Goal: Information Seeking & Learning: Learn about a topic

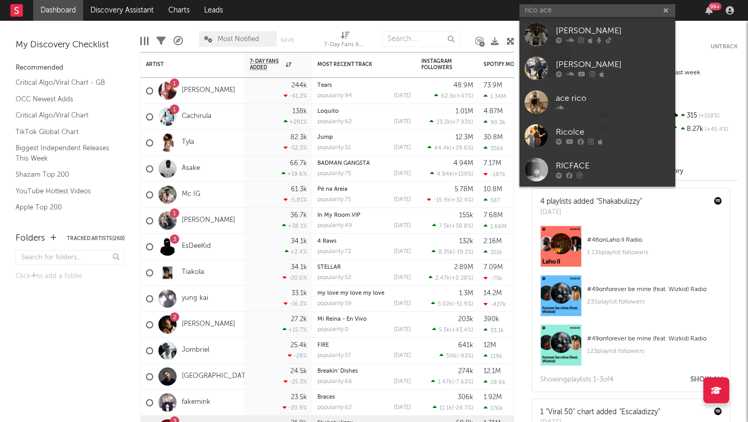
type input "rico ace"
click at [553, 26] on link "[PERSON_NAME]" at bounding box center [597, 35] width 156 height 34
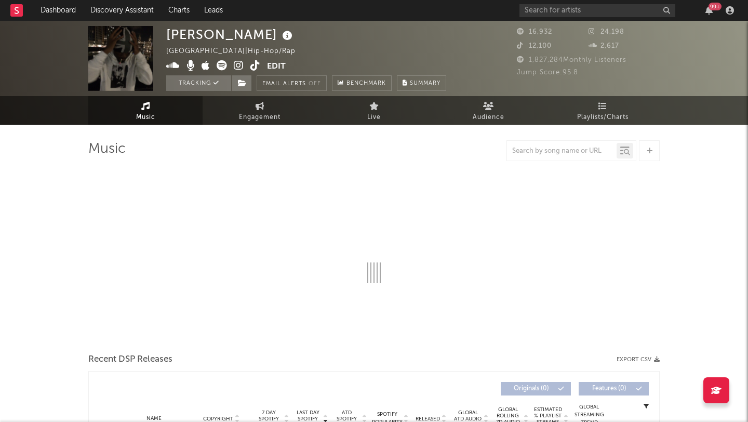
select select "6m"
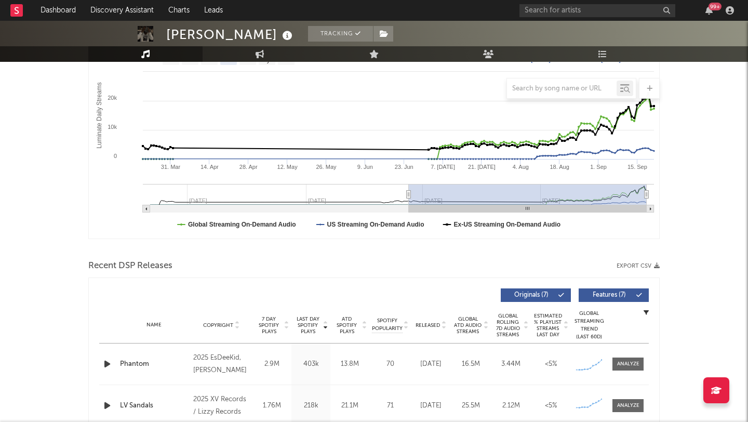
scroll to position [115, 0]
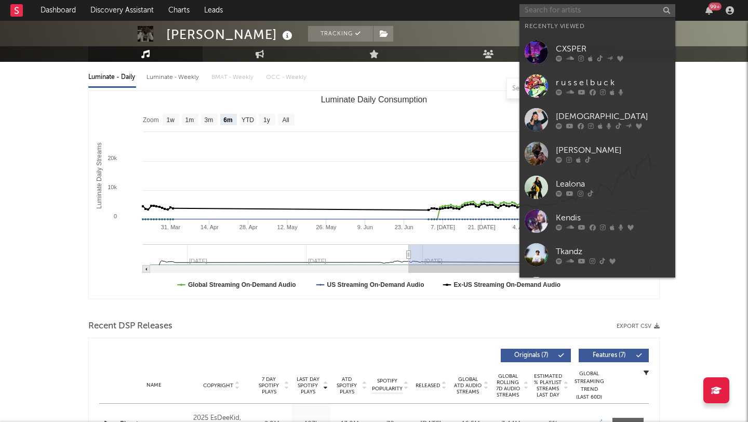
click at [543, 12] on input "text" at bounding box center [597, 10] width 156 height 13
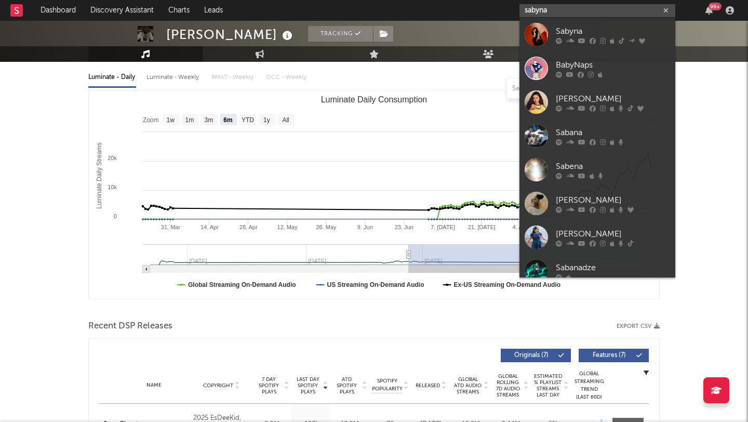
type input "sabyna"
click at [553, 30] on link "Sabyna" at bounding box center [597, 35] width 156 height 34
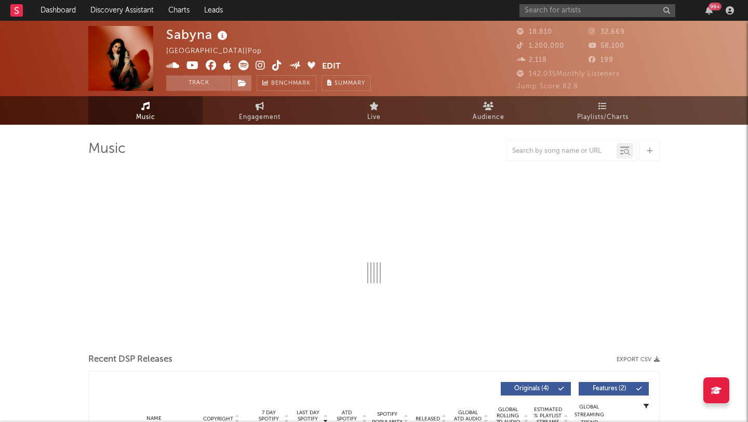
select select "6m"
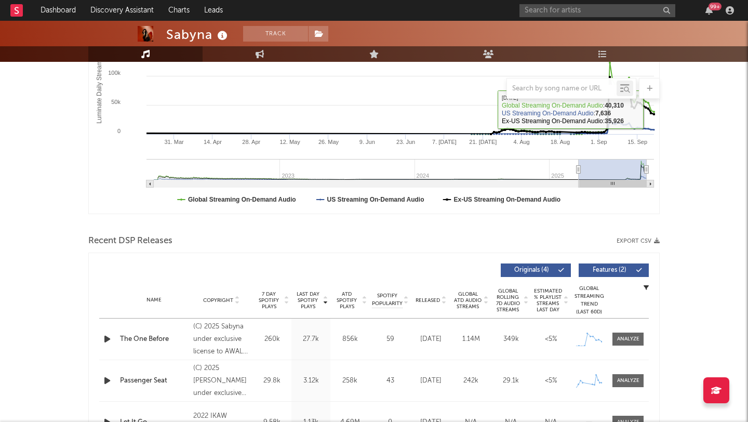
scroll to position [349, 0]
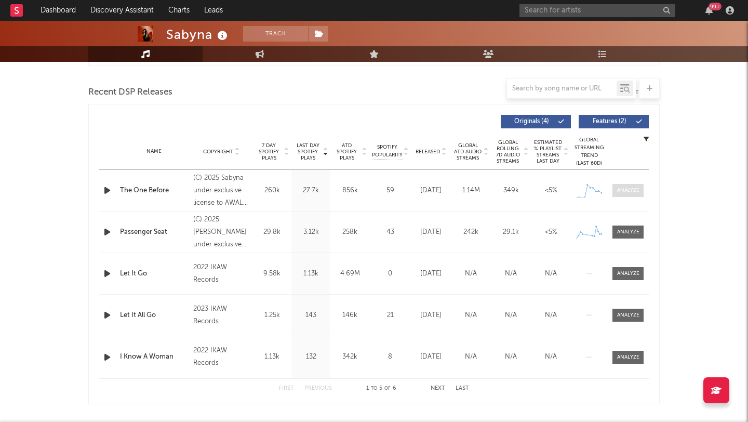
click at [621, 192] on div at bounding box center [628, 191] width 22 height 8
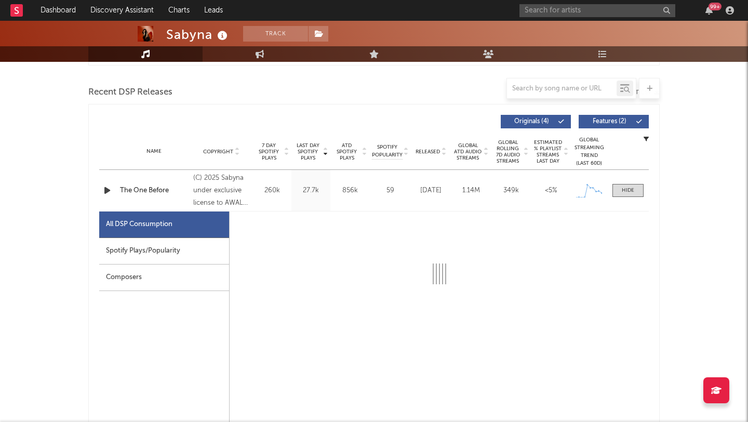
select select "1w"
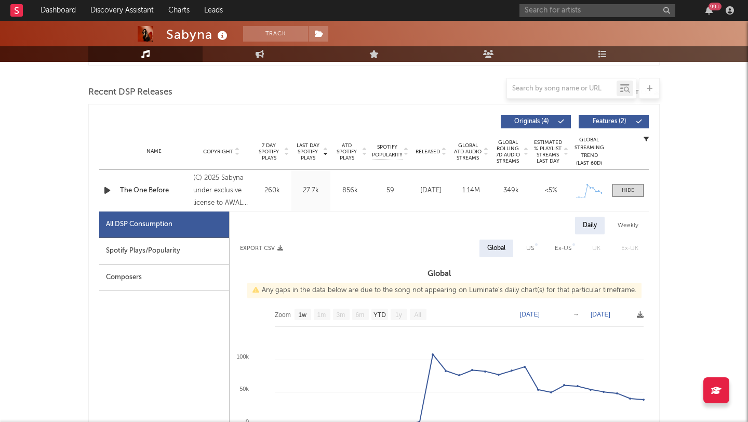
click at [180, 252] on div "Spotify Plays/Popularity" at bounding box center [164, 251] width 130 height 26
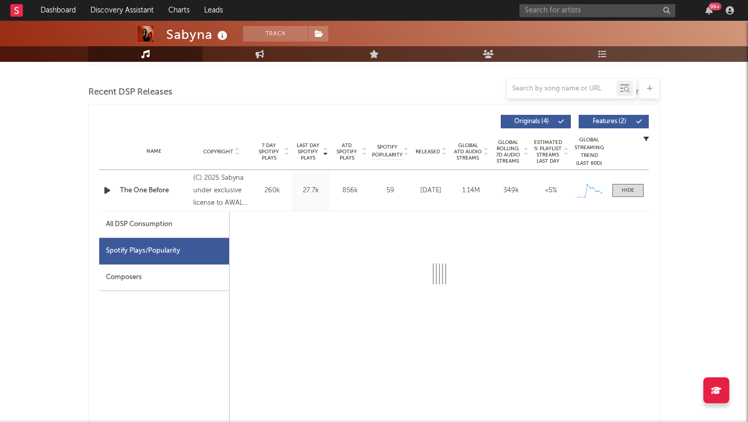
select select "1w"
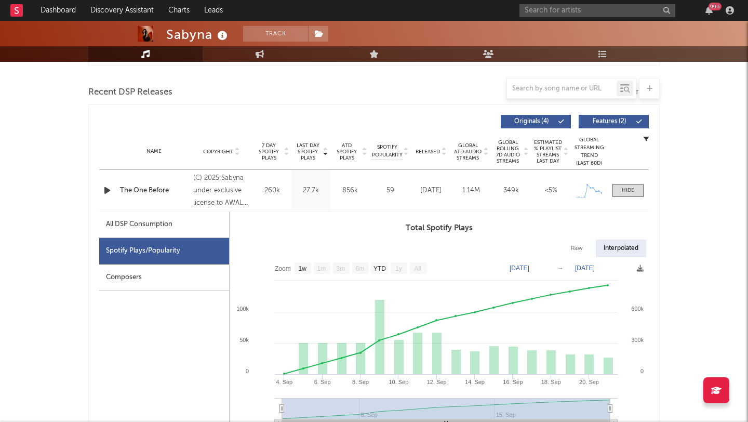
scroll to position [409, 0]
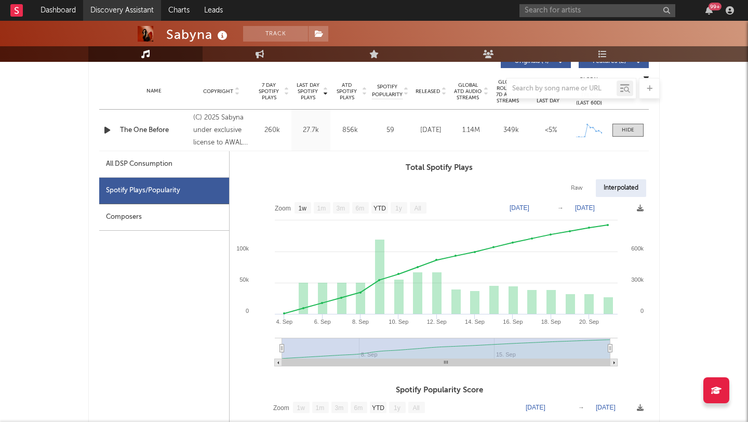
click at [138, 12] on link "Discovery Assistant" at bounding box center [122, 10] width 78 height 21
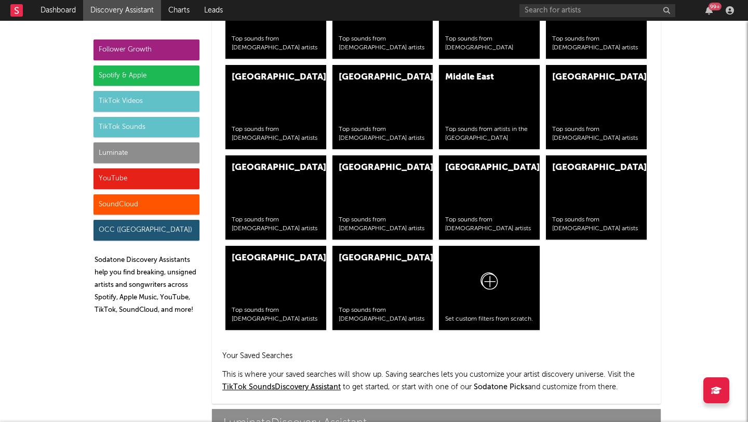
scroll to position [4229, 0]
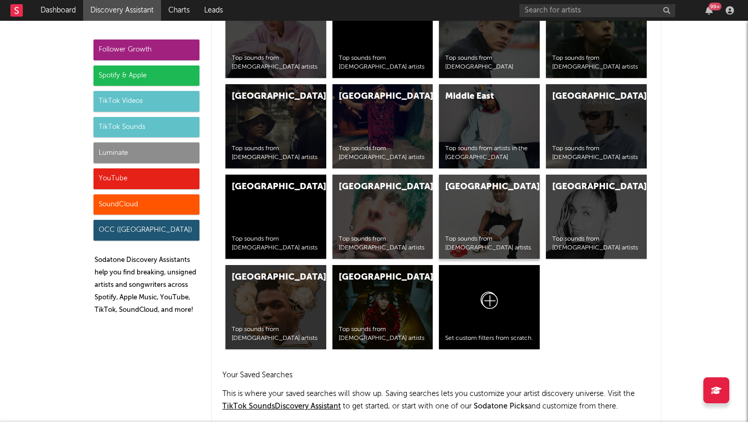
click at [493, 246] on div "Top sounds from African artists" at bounding box center [489, 244] width 88 height 18
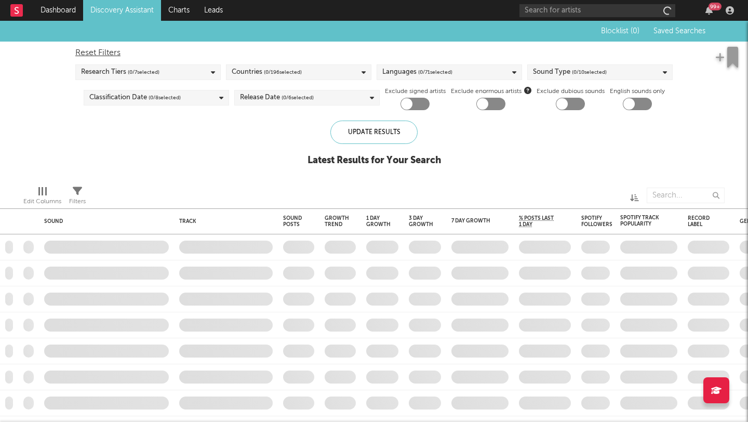
checkbox input "true"
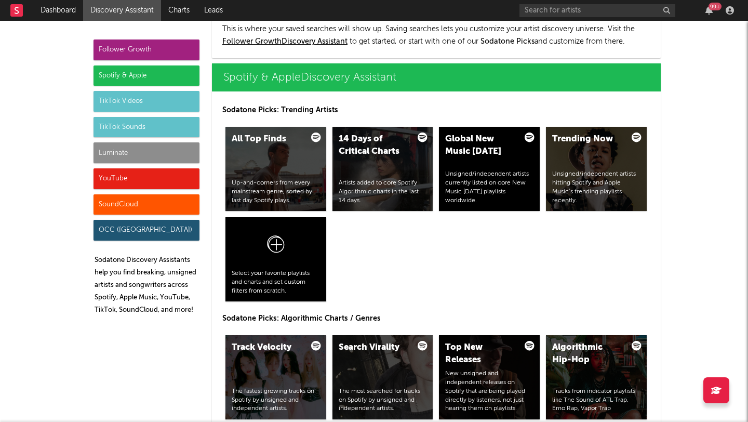
scroll to position [768, 0]
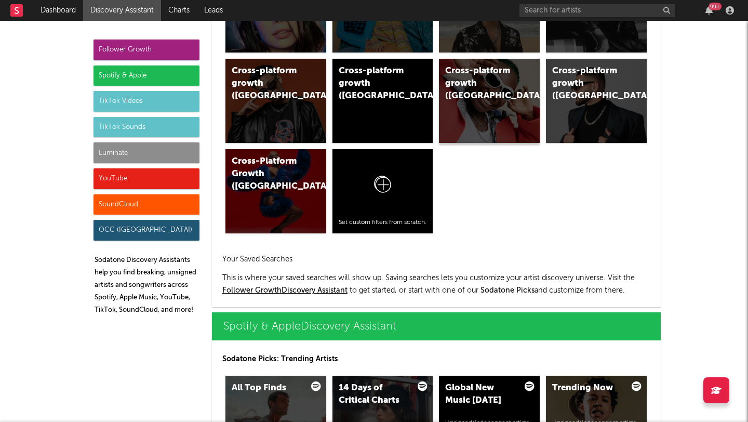
click at [498, 103] on div "Cross-platform growth (West Africa)" at bounding box center [489, 101] width 101 height 84
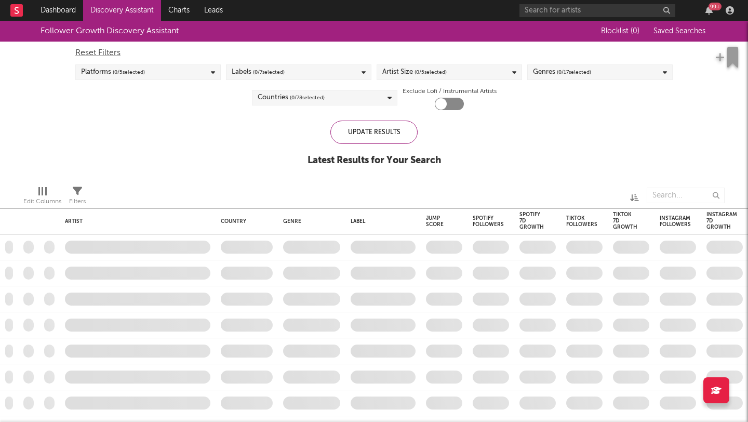
checkbox input "true"
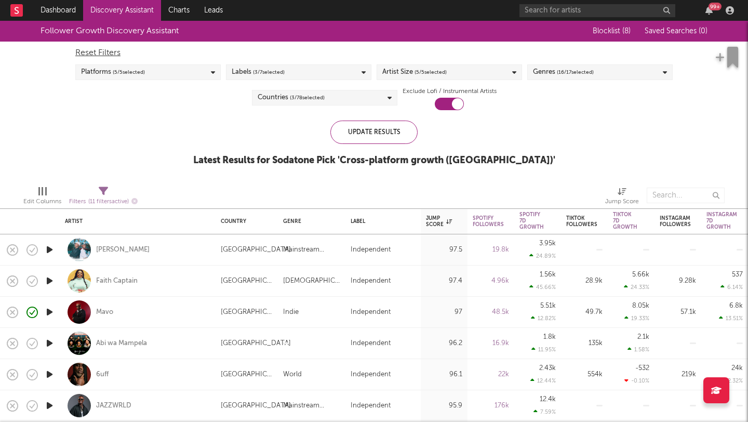
click at [50, 278] on icon "button" at bounding box center [49, 280] width 11 height 13
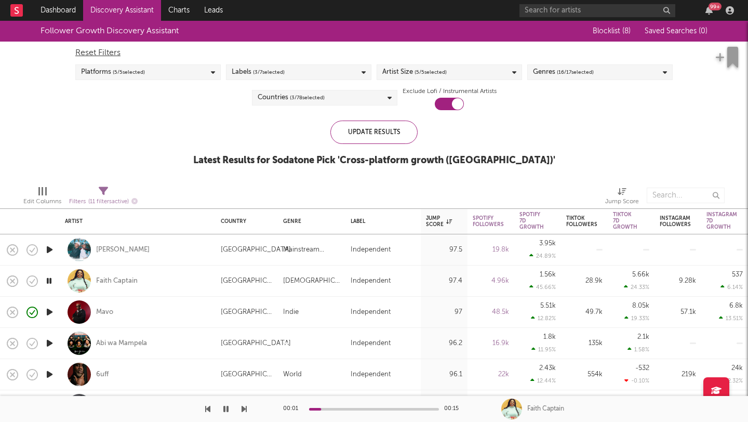
click at [50, 278] on icon "button" at bounding box center [49, 280] width 10 height 13
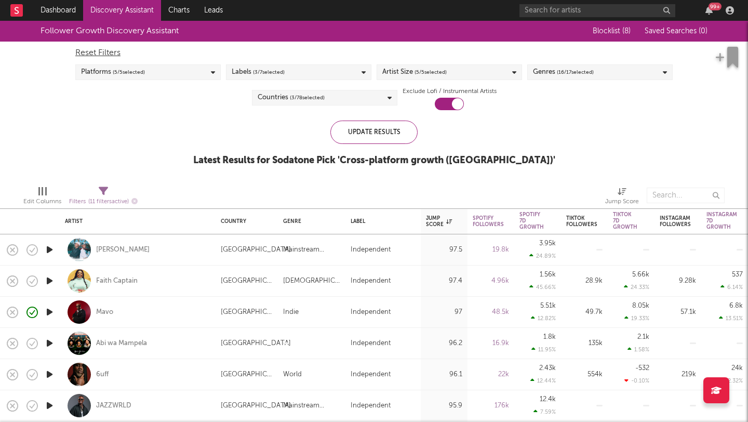
click at [50, 310] on icon "button" at bounding box center [49, 311] width 11 height 13
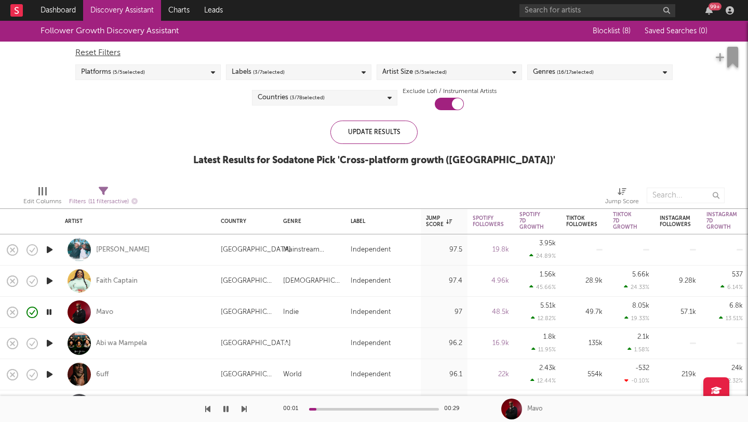
click at [52, 251] on icon "button" at bounding box center [49, 249] width 11 height 13
click at [49, 341] on icon "button" at bounding box center [49, 343] width 11 height 13
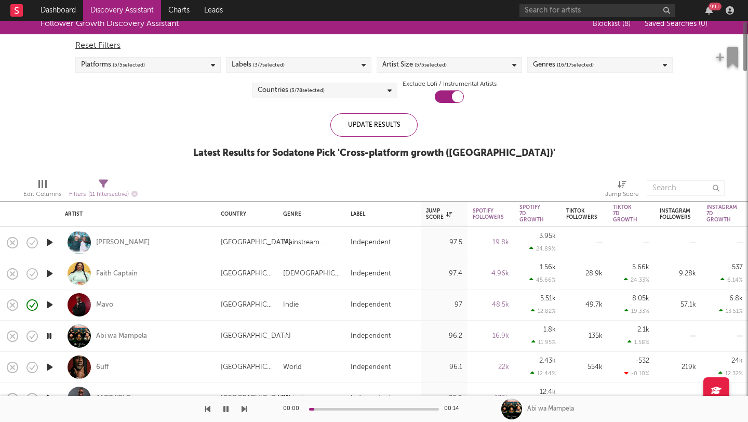
click at [47, 368] on icon "button" at bounding box center [49, 367] width 11 height 13
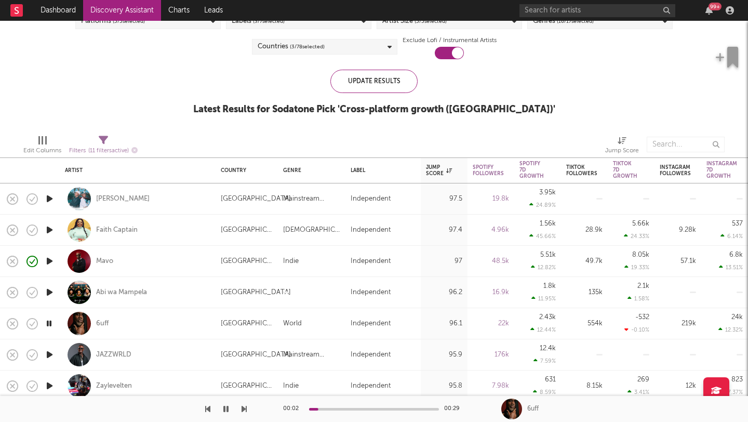
click at [48, 359] on icon "button" at bounding box center [49, 354] width 11 height 13
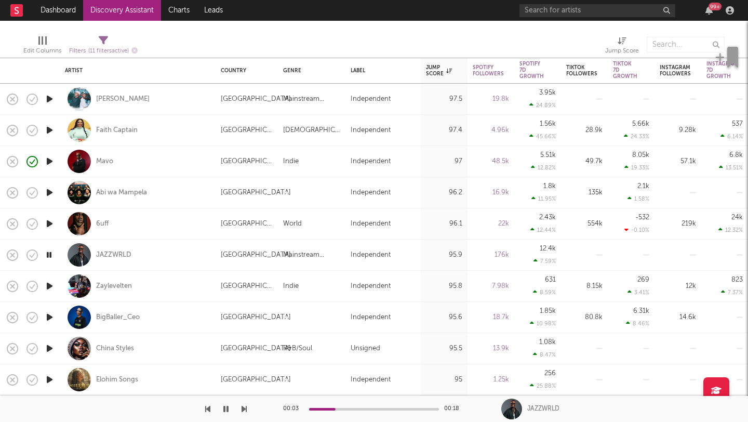
click at [49, 350] on icon "button" at bounding box center [49, 348] width 11 height 13
click at [49, 350] on icon "button" at bounding box center [49, 348] width 10 height 13
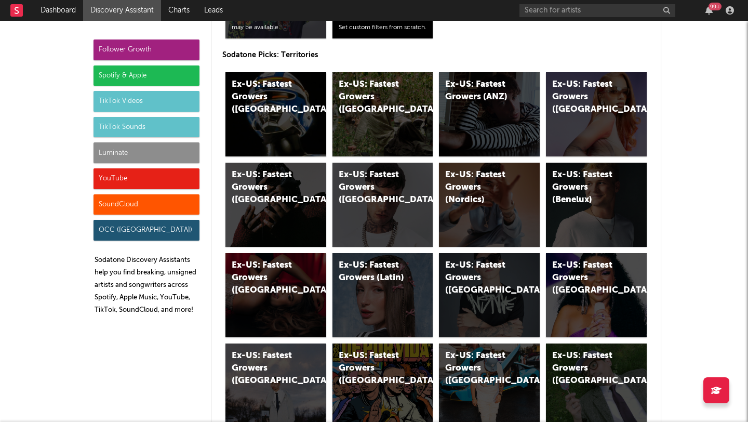
scroll to position [5275, 0]
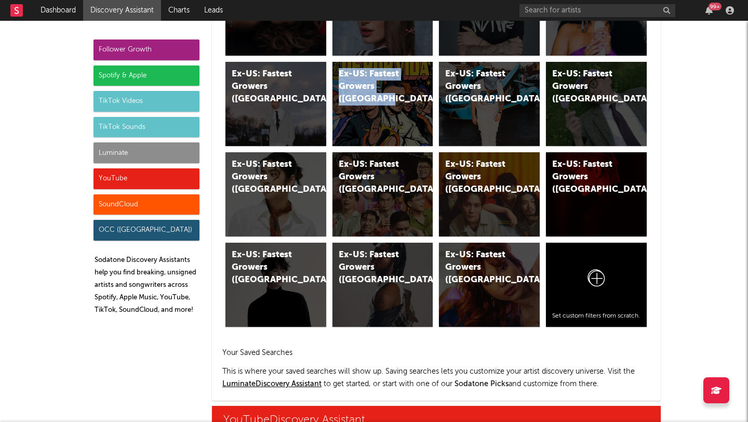
scroll to position [5484, 0]
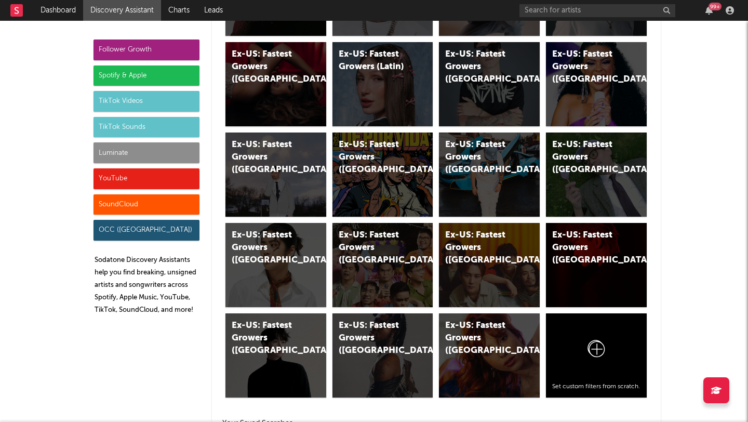
click at [248, 147] on div "Ex-US: Fastest Growers (Spain)" at bounding box center [267, 157] width 71 height 37
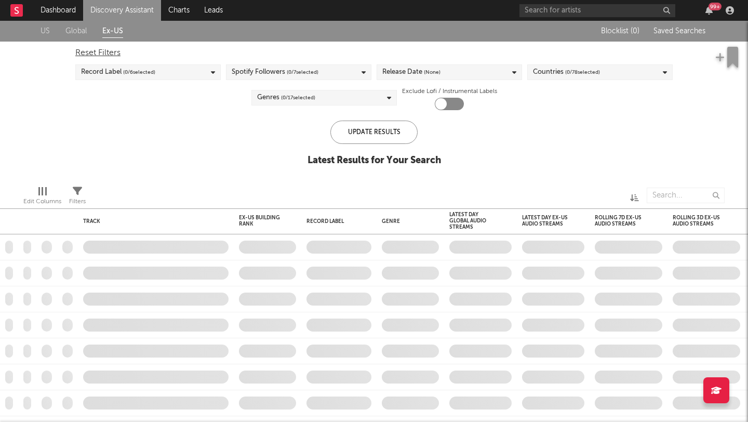
checkbox input "true"
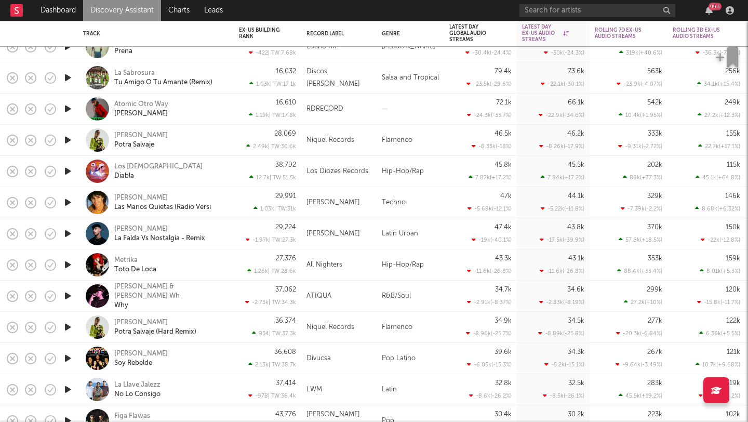
click at [68, 232] on icon "button" at bounding box center [67, 233] width 11 height 13
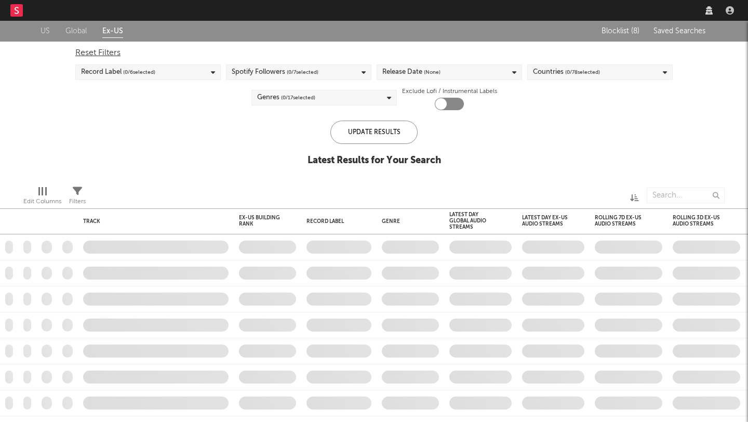
checkbox input "true"
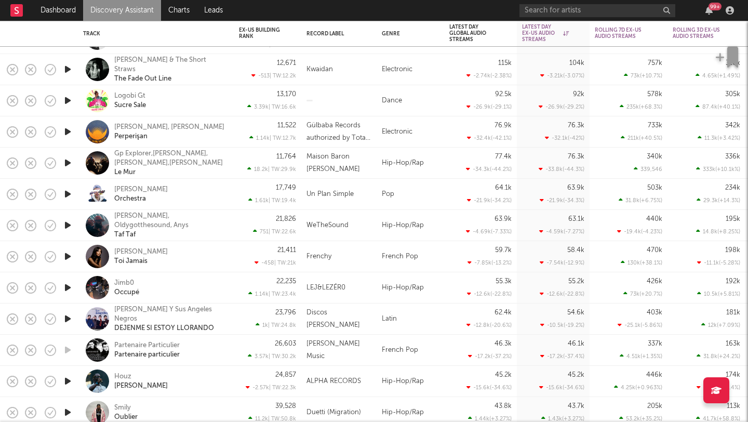
click at [64, 229] on icon "button" at bounding box center [67, 225] width 11 height 13
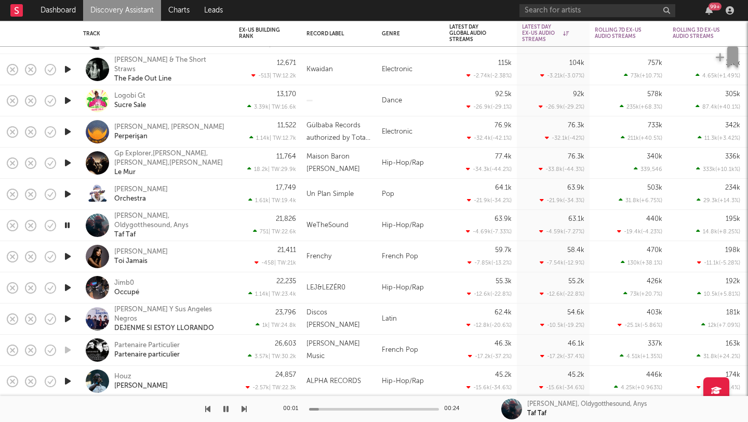
click at [181, 233] on div "[PERSON_NAME], Oldygotthesound, Anys Taf Taf" at bounding box center [170, 225] width 112 height 28
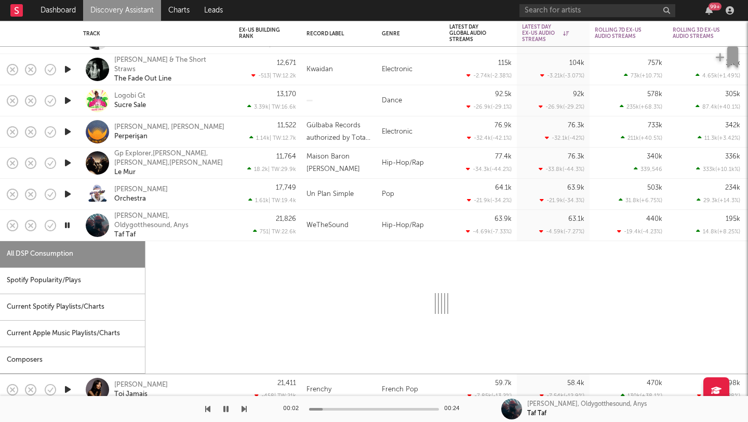
select select "1w"
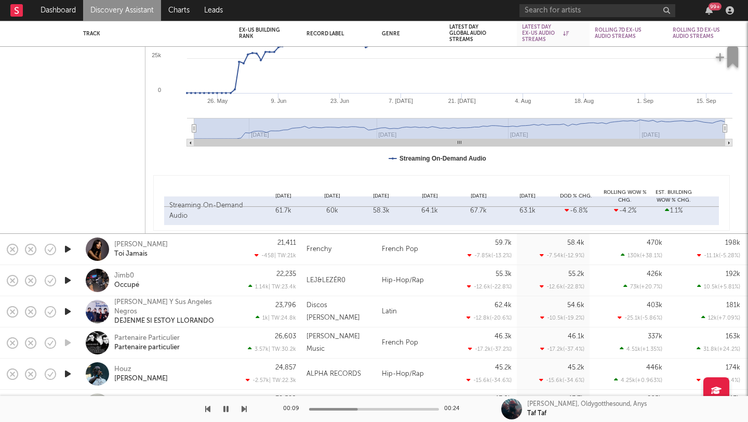
click at [69, 279] on icon "button" at bounding box center [67, 280] width 11 height 13
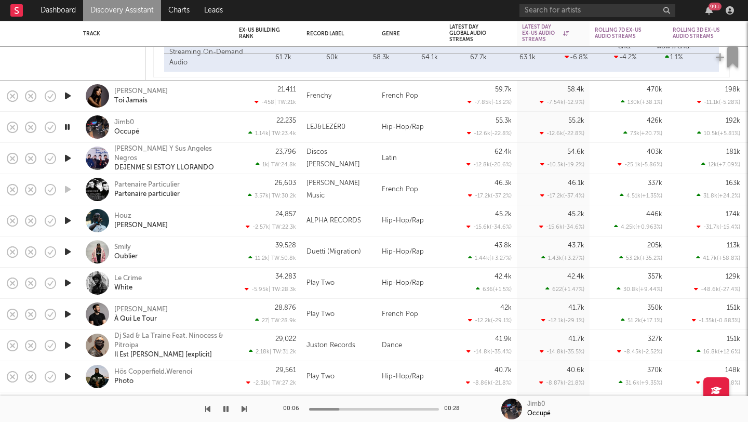
click at [165, 121] on div "Jimb0 Occupé" at bounding box center [170, 127] width 112 height 19
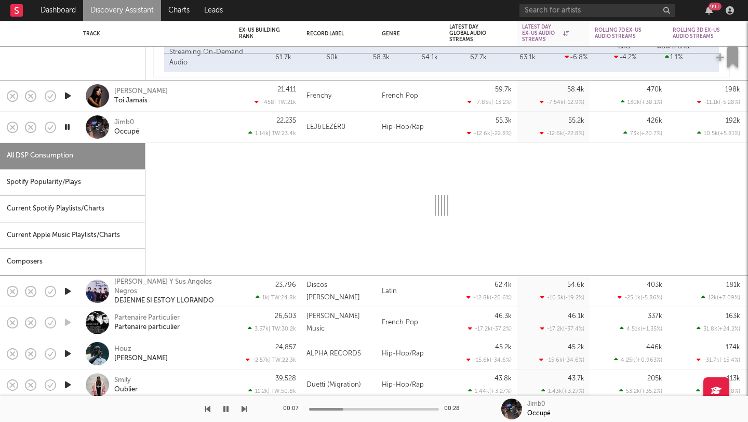
select select "1w"
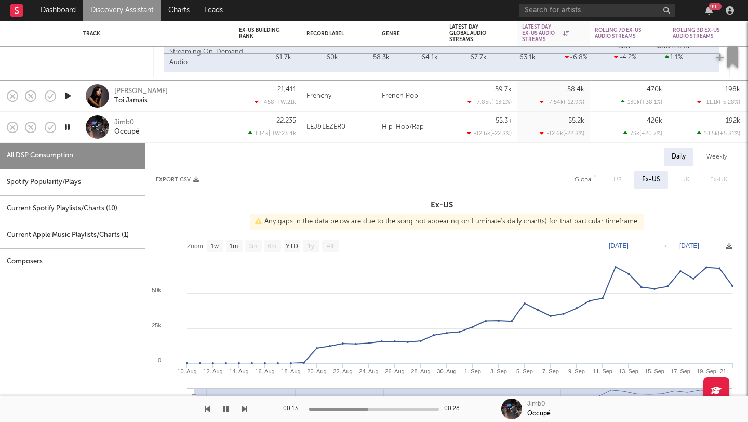
click at [68, 127] on icon "button" at bounding box center [67, 127] width 10 height 13
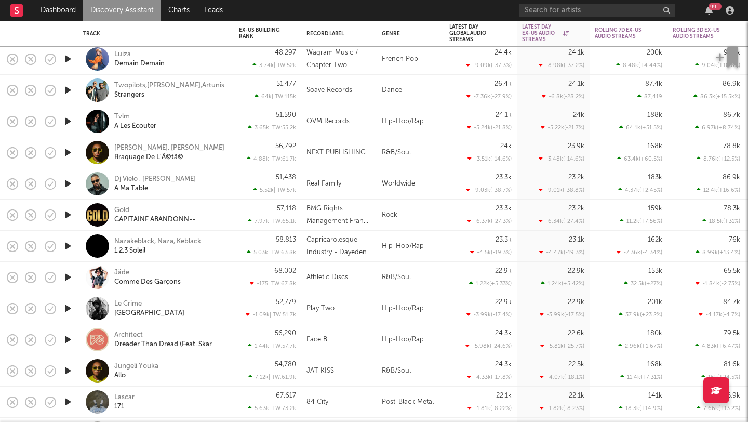
click at [62, 304] on icon "button" at bounding box center [67, 308] width 11 height 13
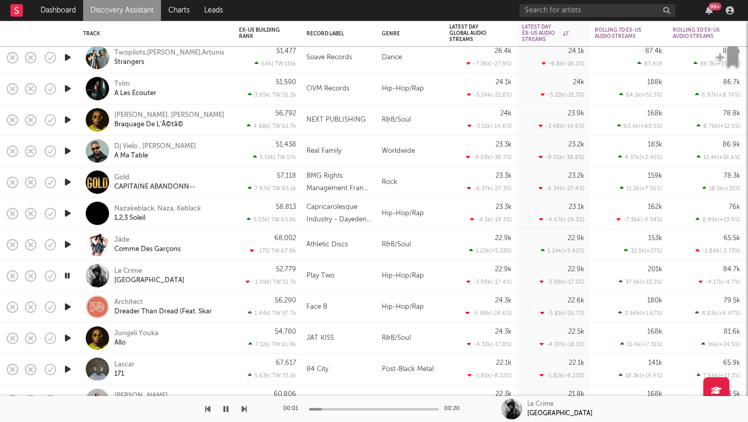
click at [69, 277] on icon "button" at bounding box center [67, 275] width 10 height 13
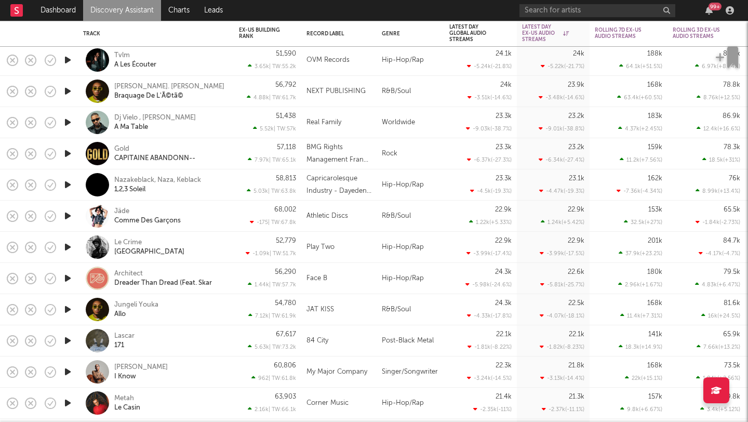
click at [66, 313] on icon "button" at bounding box center [67, 309] width 11 height 13
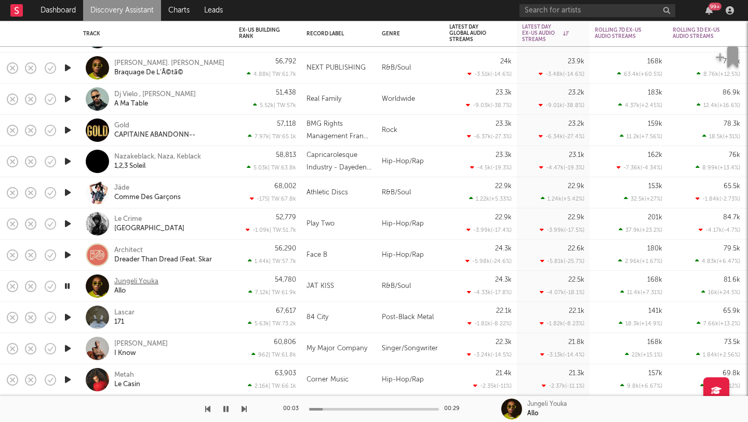
click at [150, 279] on div "Jungeli Youka" at bounding box center [136, 281] width 44 height 9
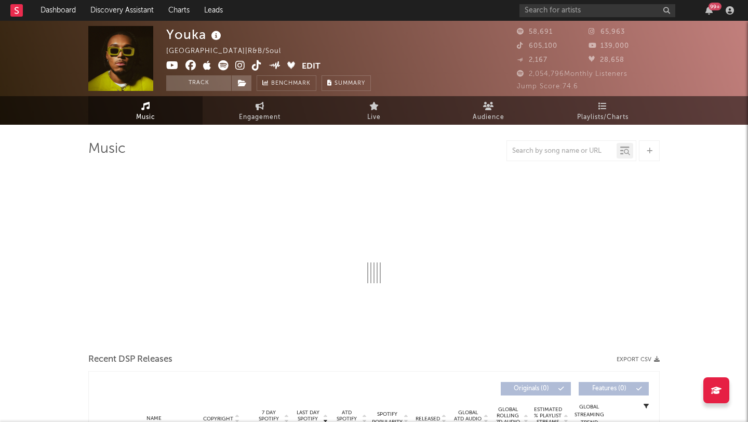
select select "6m"
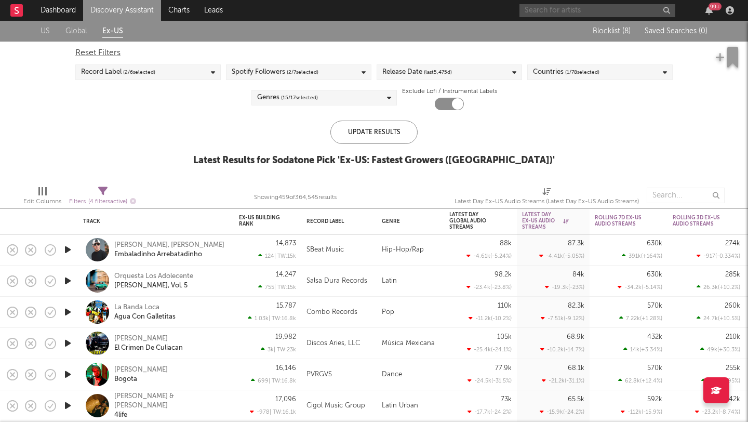
click at [562, 6] on input "text" at bounding box center [597, 10] width 156 height 13
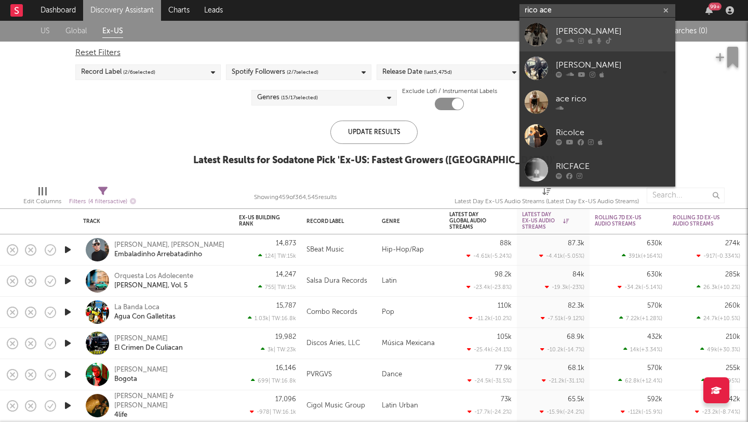
type input "rico ace"
click at [554, 31] on link "[PERSON_NAME]" at bounding box center [597, 35] width 156 height 34
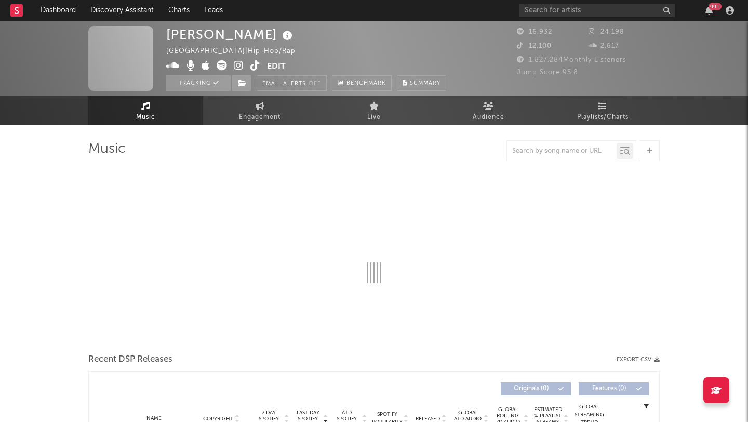
select select "6m"
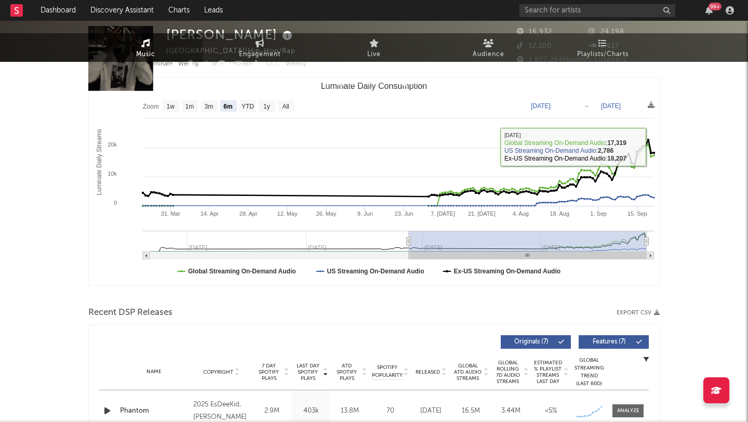
scroll to position [298, 0]
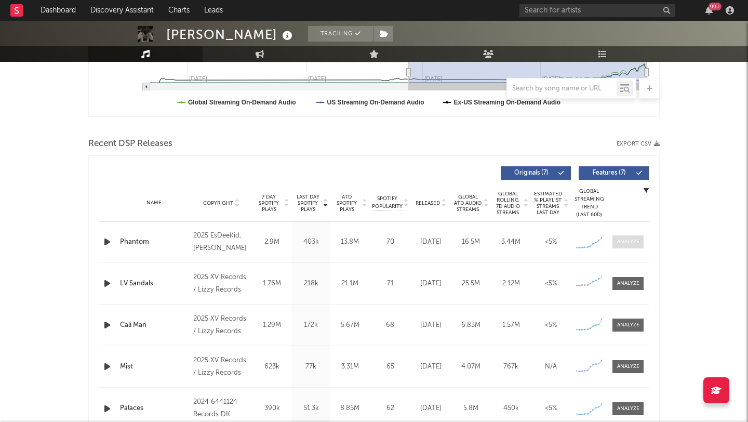
click at [621, 238] on div at bounding box center [628, 242] width 22 height 8
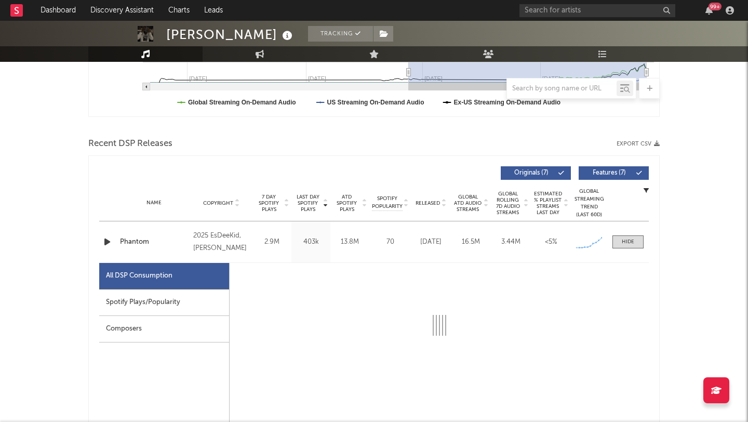
click at [118, 303] on div "Spotify Plays/Popularity" at bounding box center [164, 302] width 130 height 26
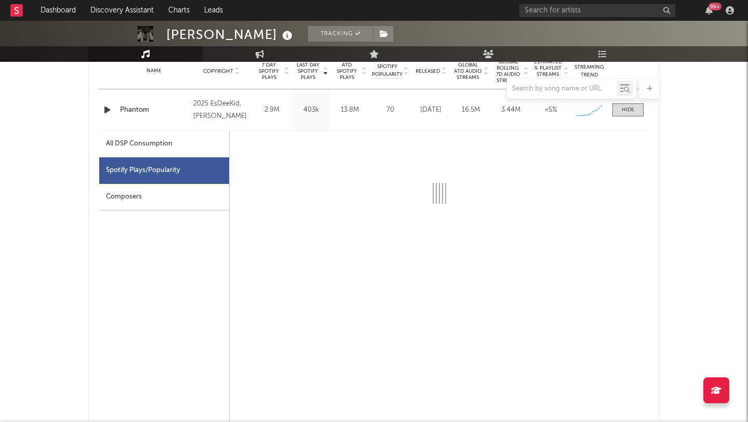
scroll to position [425, 0]
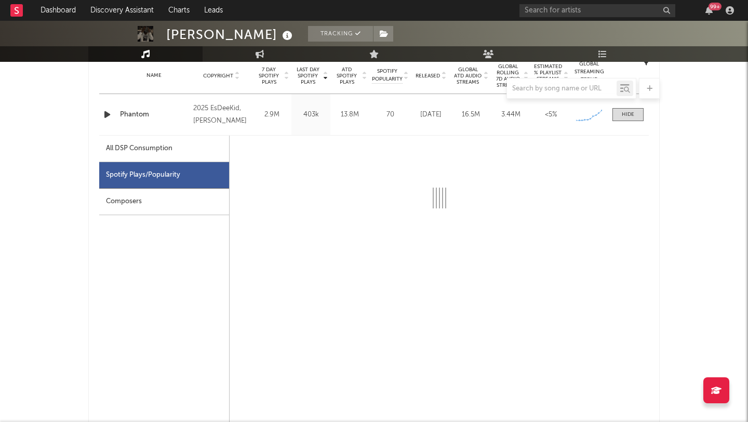
select select "6m"
select select "1w"
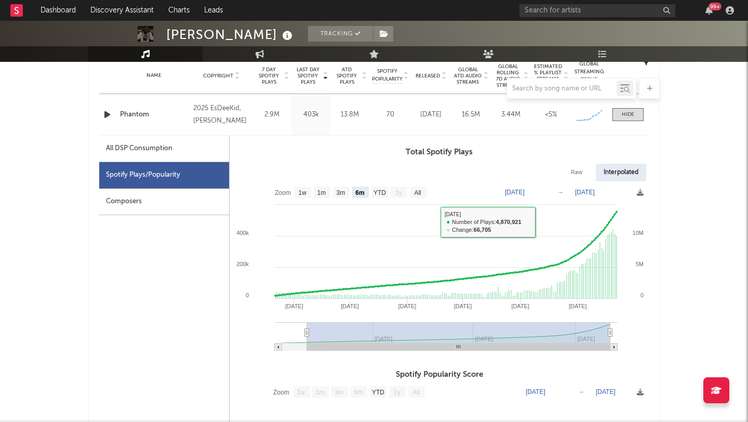
click at [152, 150] on div "All DSP Consumption" at bounding box center [139, 148] width 66 height 12
select select "6m"
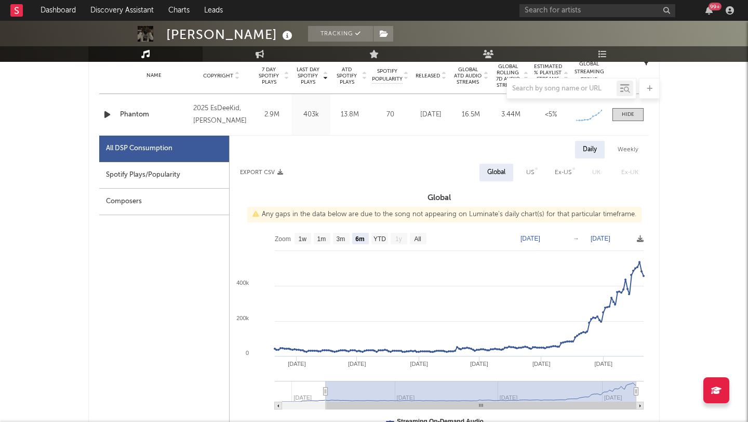
click at [132, 172] on div "Spotify Plays/Popularity" at bounding box center [164, 175] width 130 height 26
select select "6m"
select select "1w"
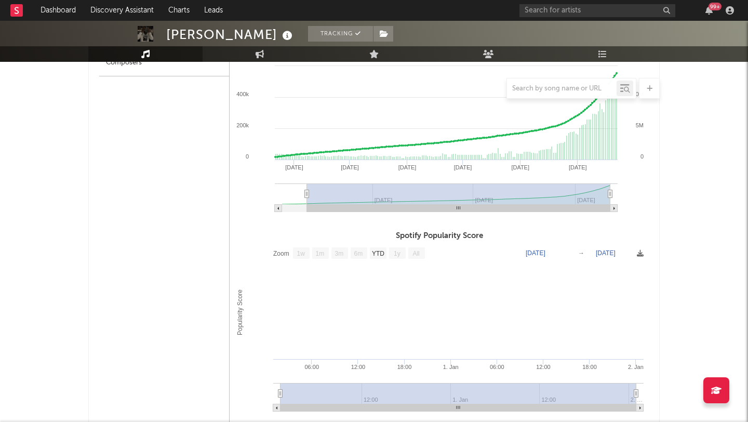
scroll to position [753, 0]
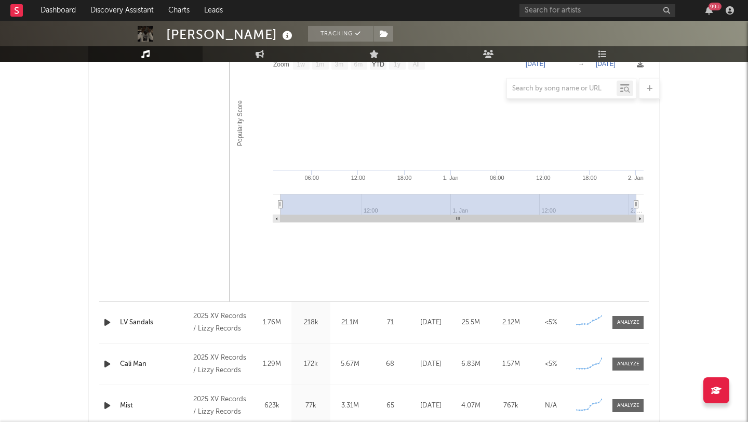
click at [179, 323] on div "LV Sandals" at bounding box center [154, 322] width 68 height 10
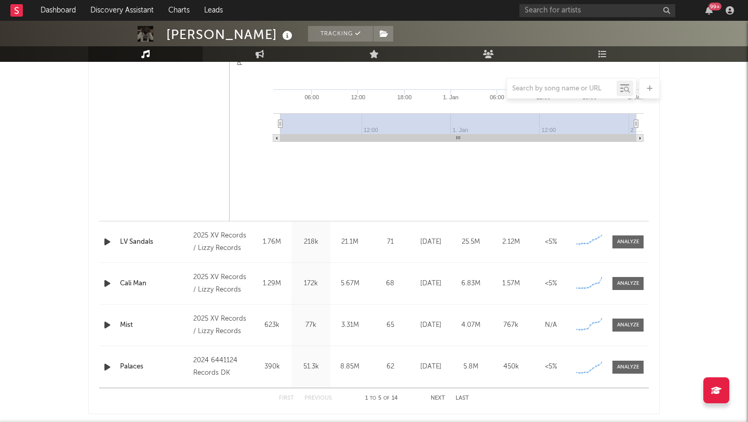
scroll to position [834, 0]
click at [635, 239] on div at bounding box center [628, 241] width 22 height 8
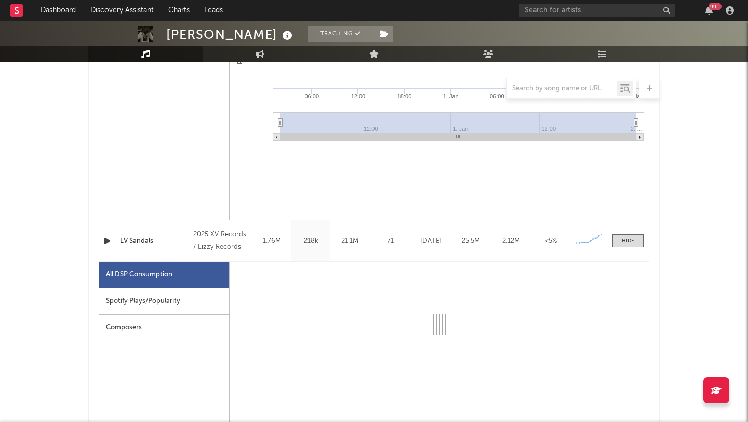
select select "6m"
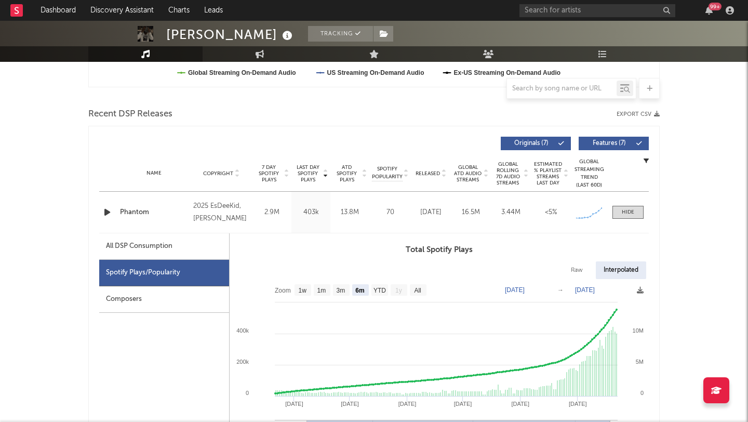
scroll to position [340, 0]
